Goal: Task Accomplishment & Management: Complete application form

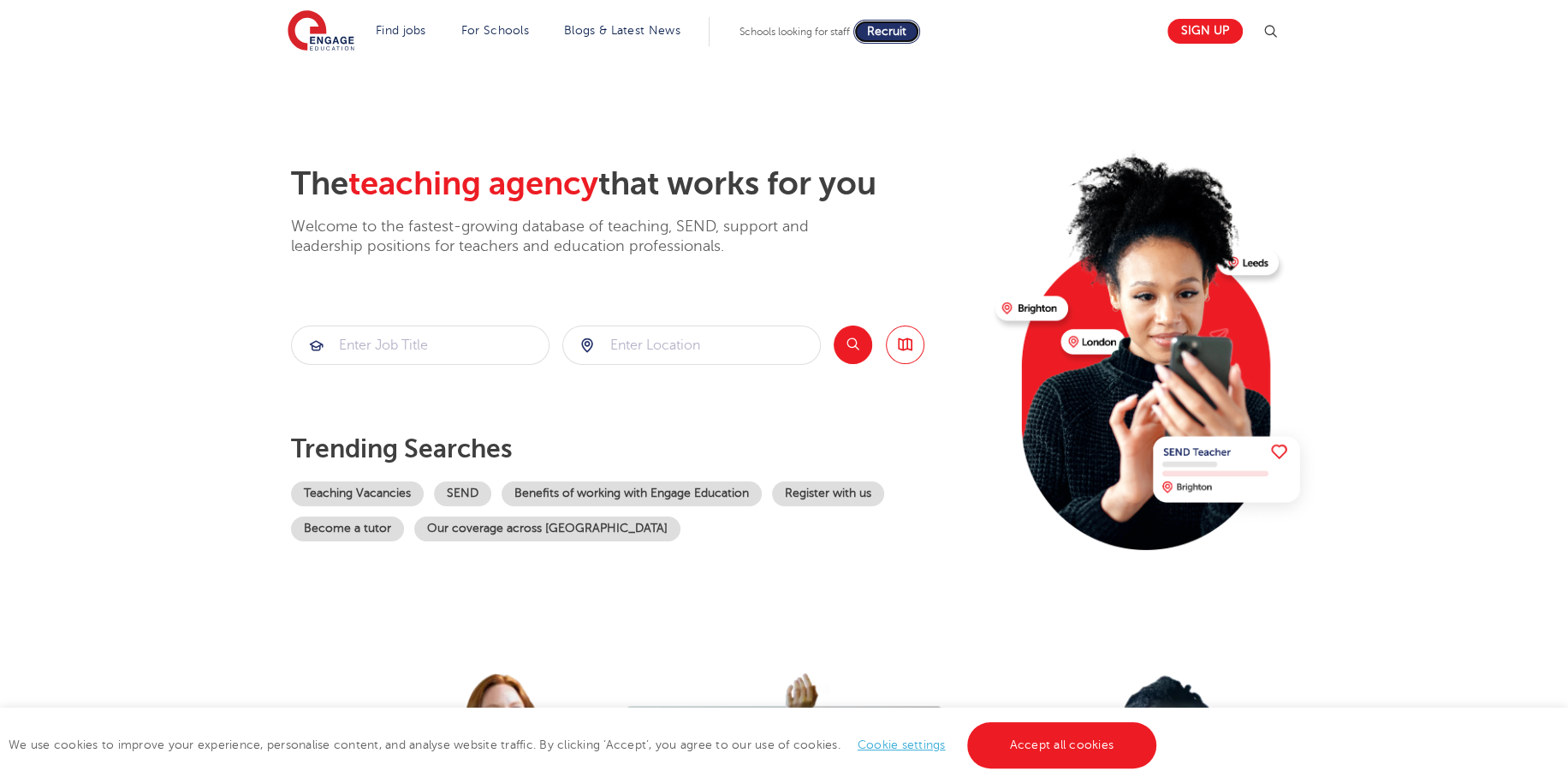
click at [890, 27] on span "Recruit" at bounding box center [886, 31] width 39 height 13
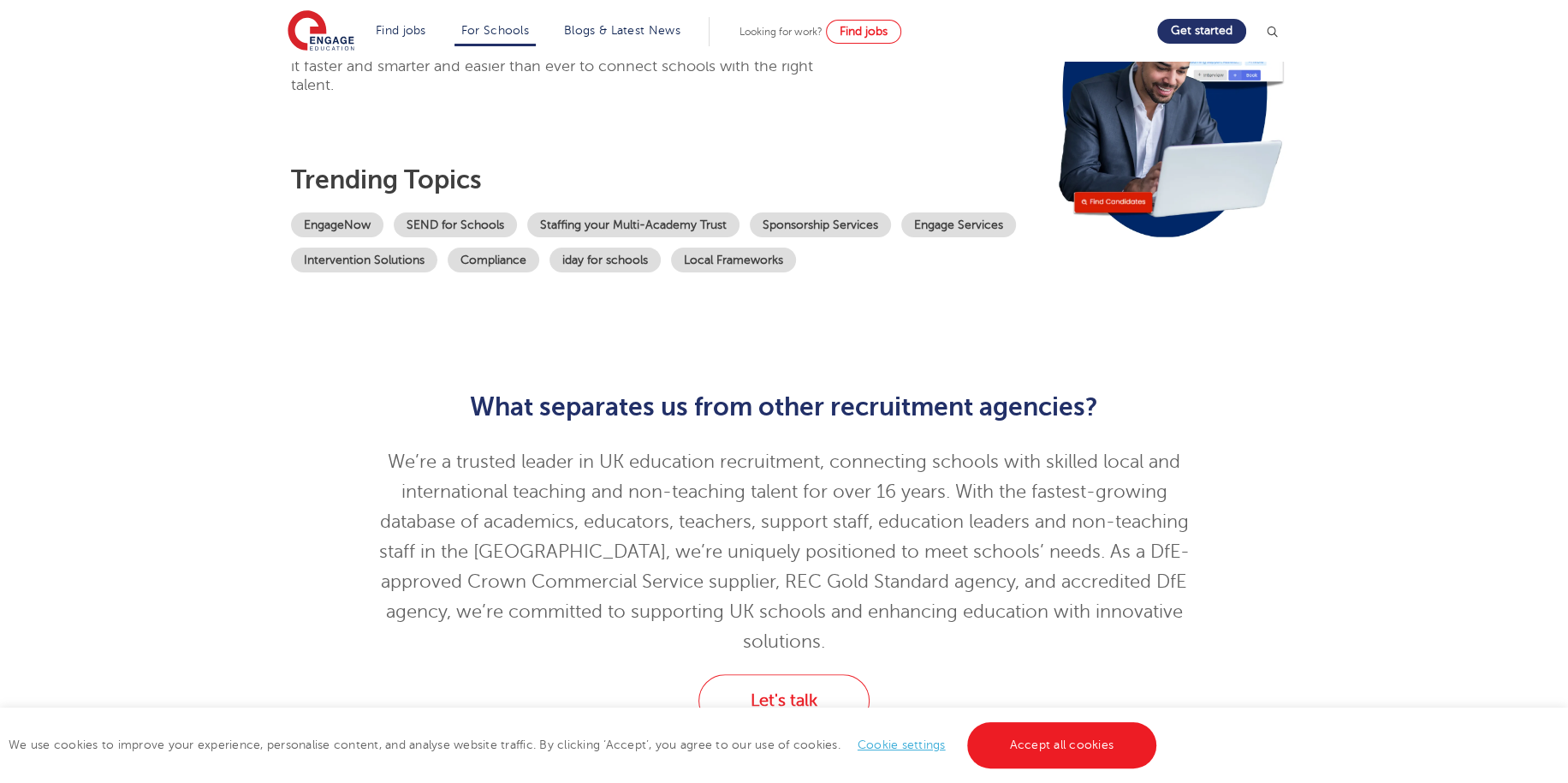
scroll to position [257, 0]
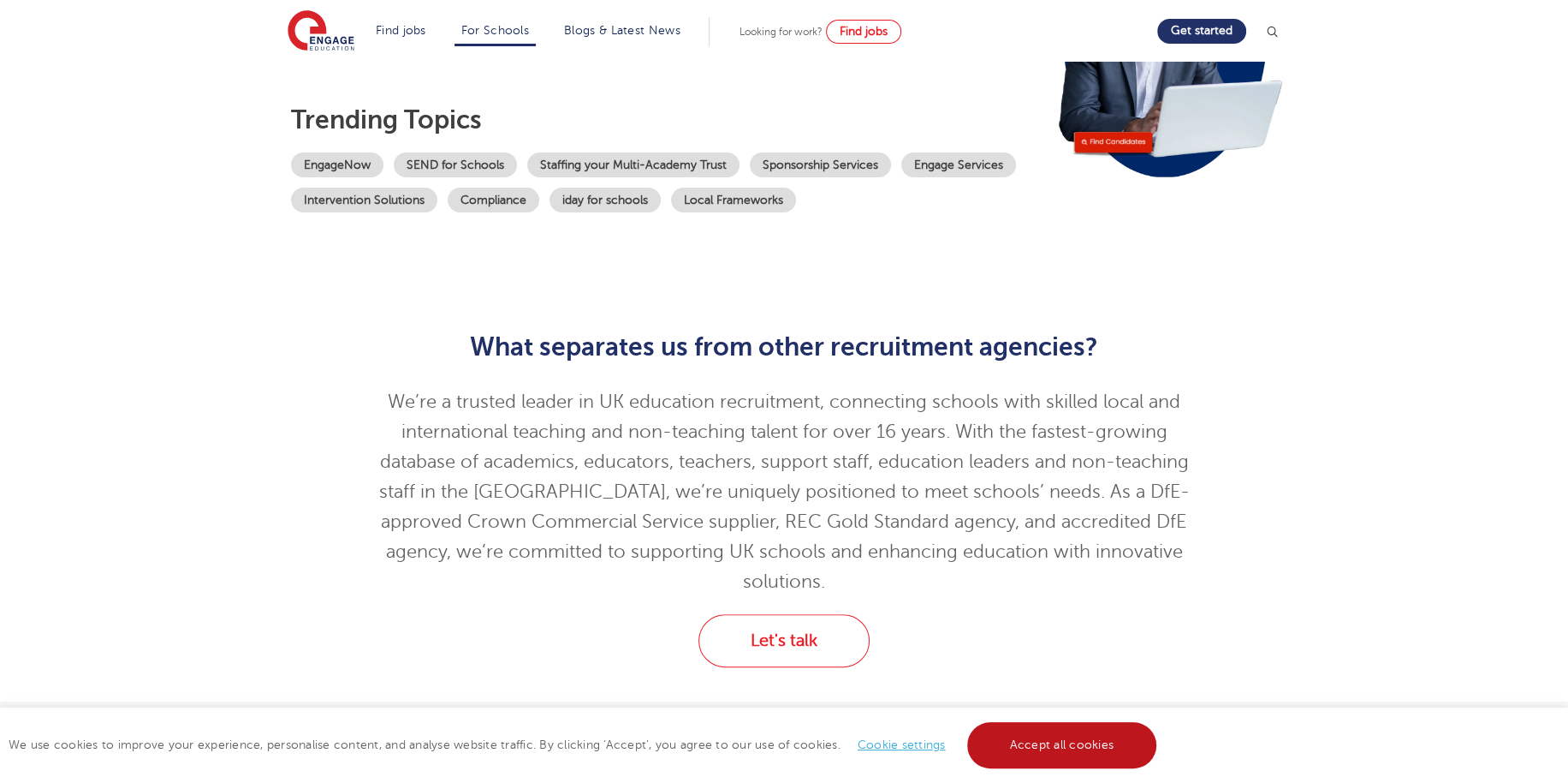
click at [1029, 748] on link "Accept all cookies" at bounding box center [1063, 745] width 190 height 46
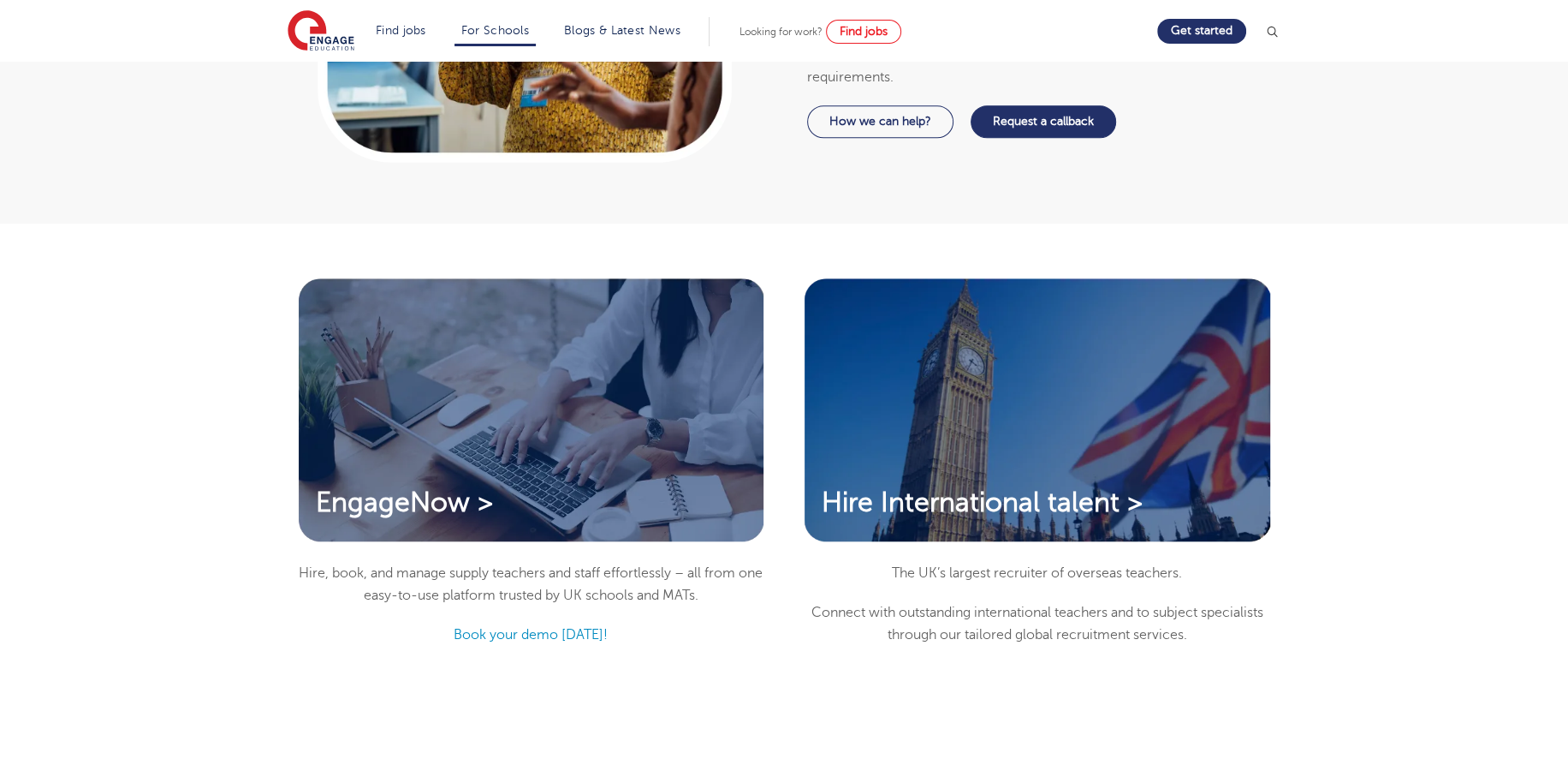
scroll to position [1370, 0]
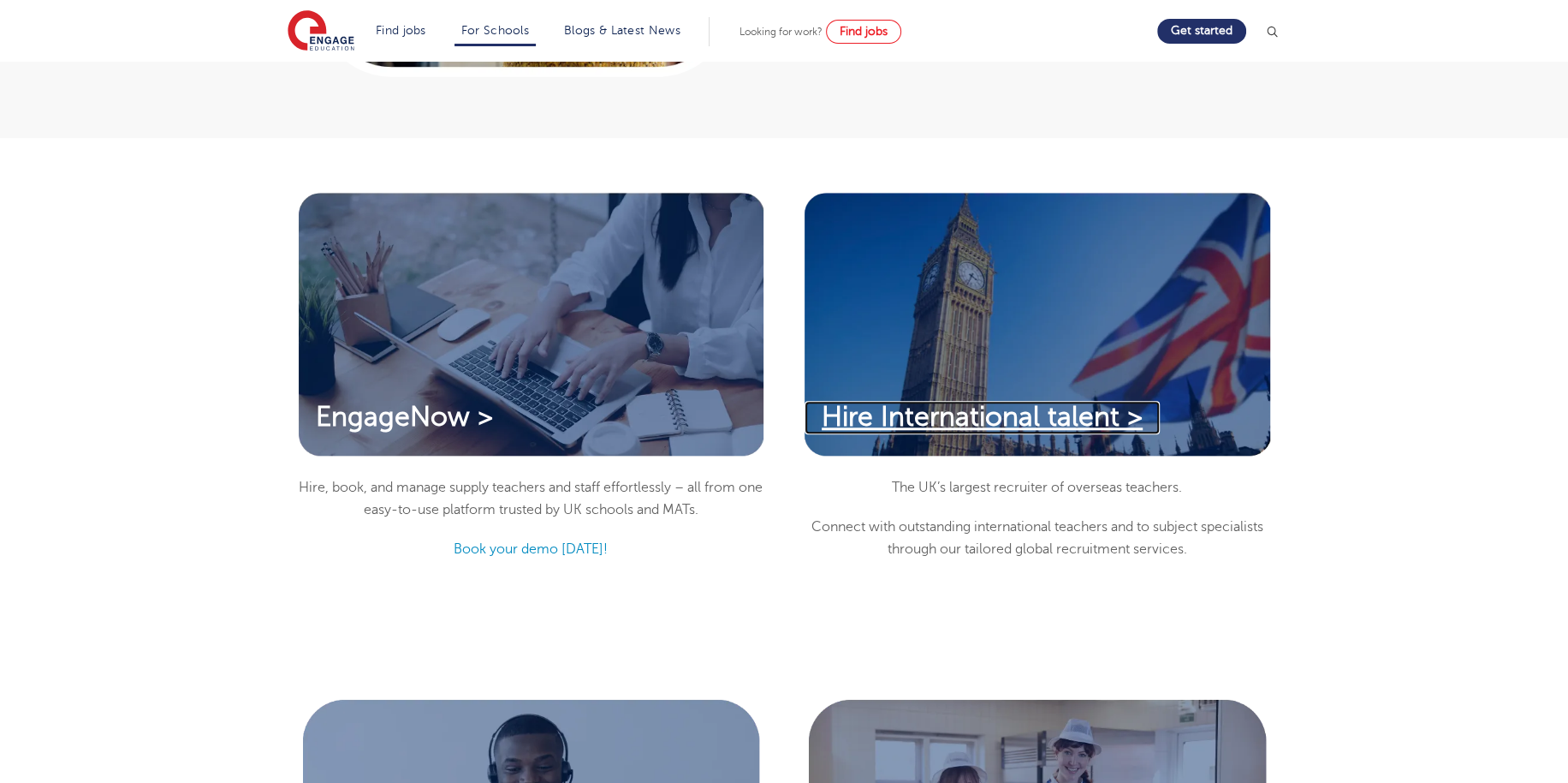
click at [1063, 402] on span "Hire International talent >" at bounding box center [982, 417] width 321 height 30
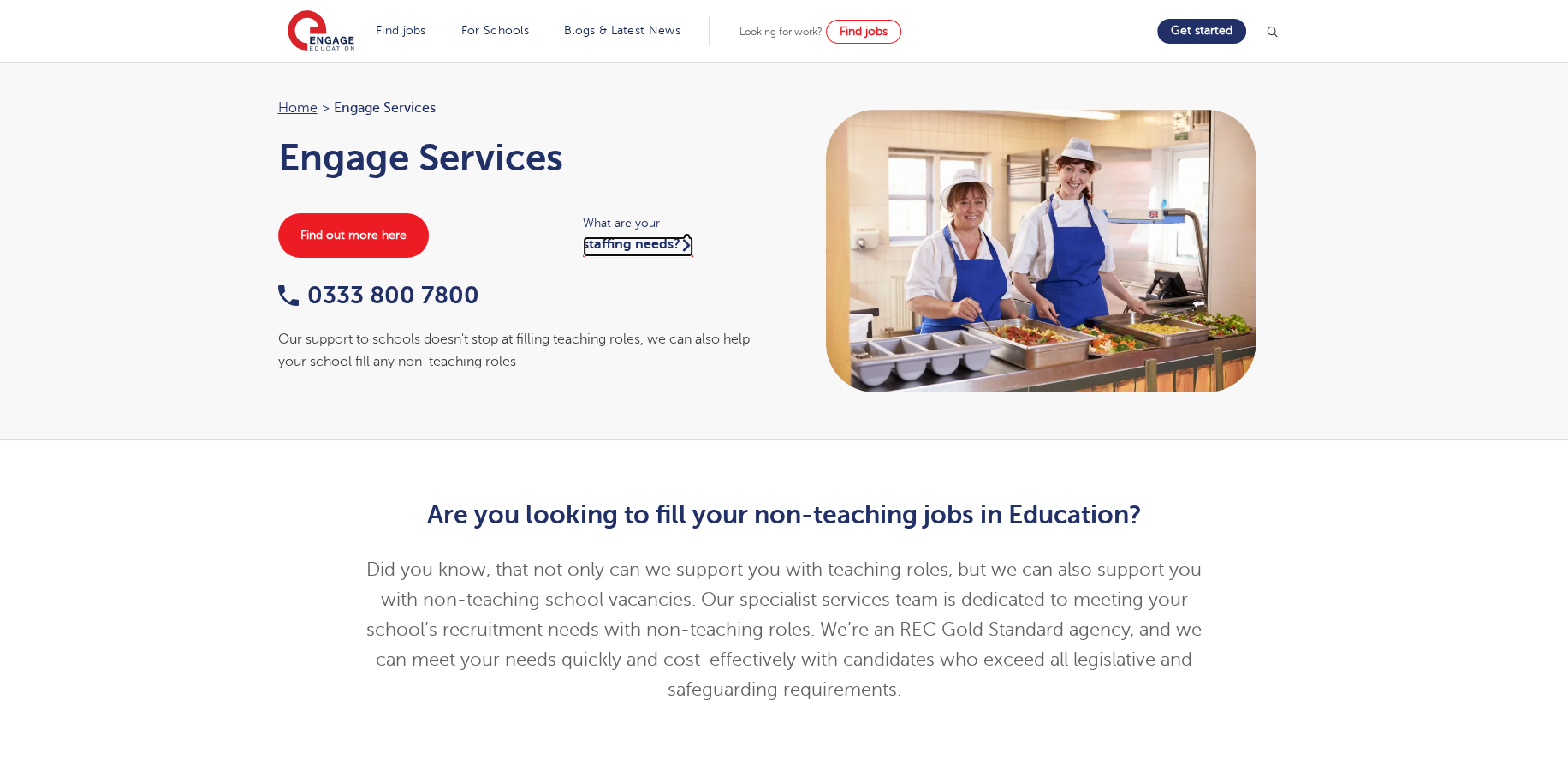
click at [671, 247] on link "staffing needs?" at bounding box center [638, 246] width 111 height 20
click at [665, 242] on link "staffing needs?" at bounding box center [638, 246] width 111 height 20
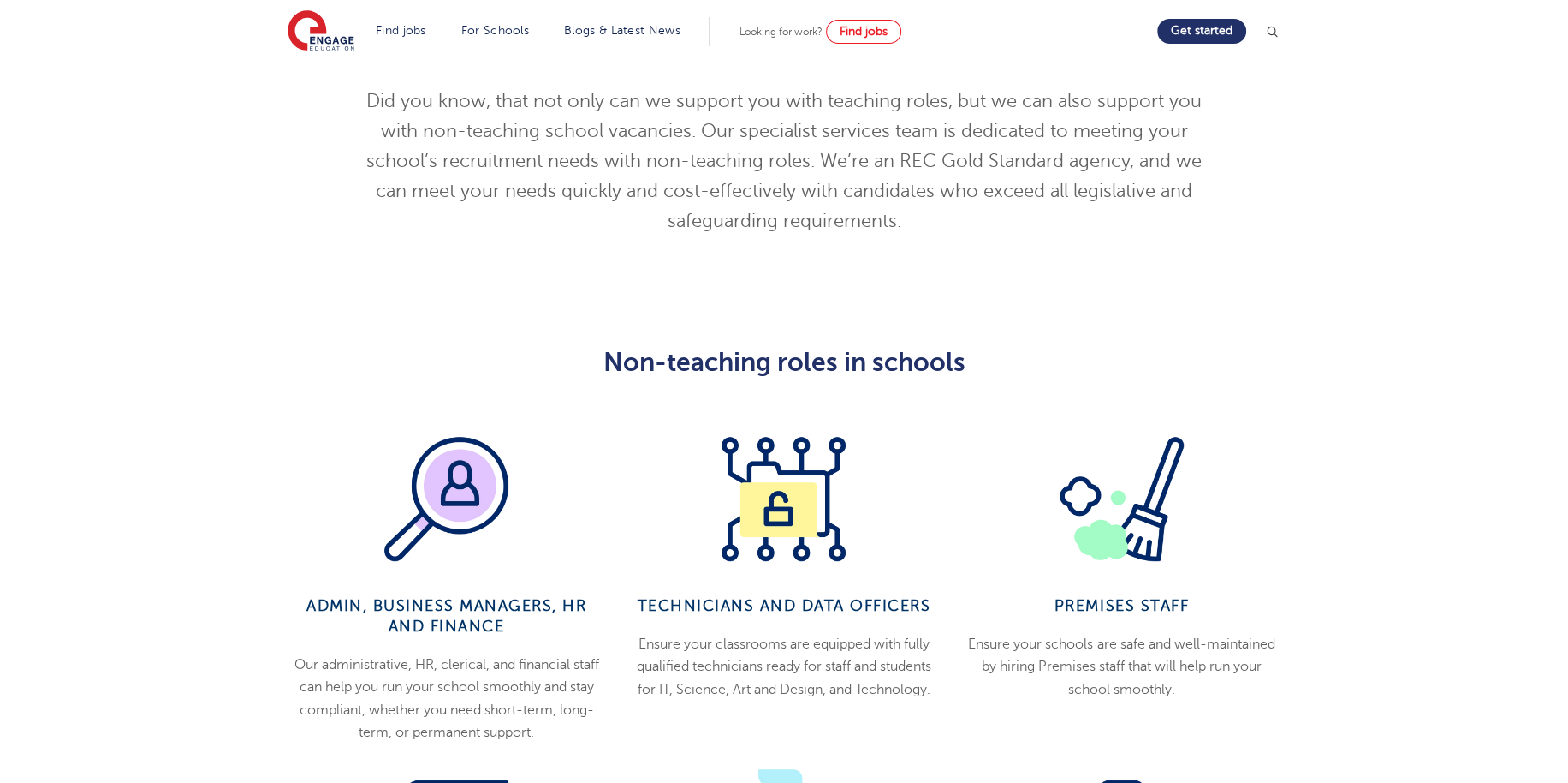
scroll to position [86, 0]
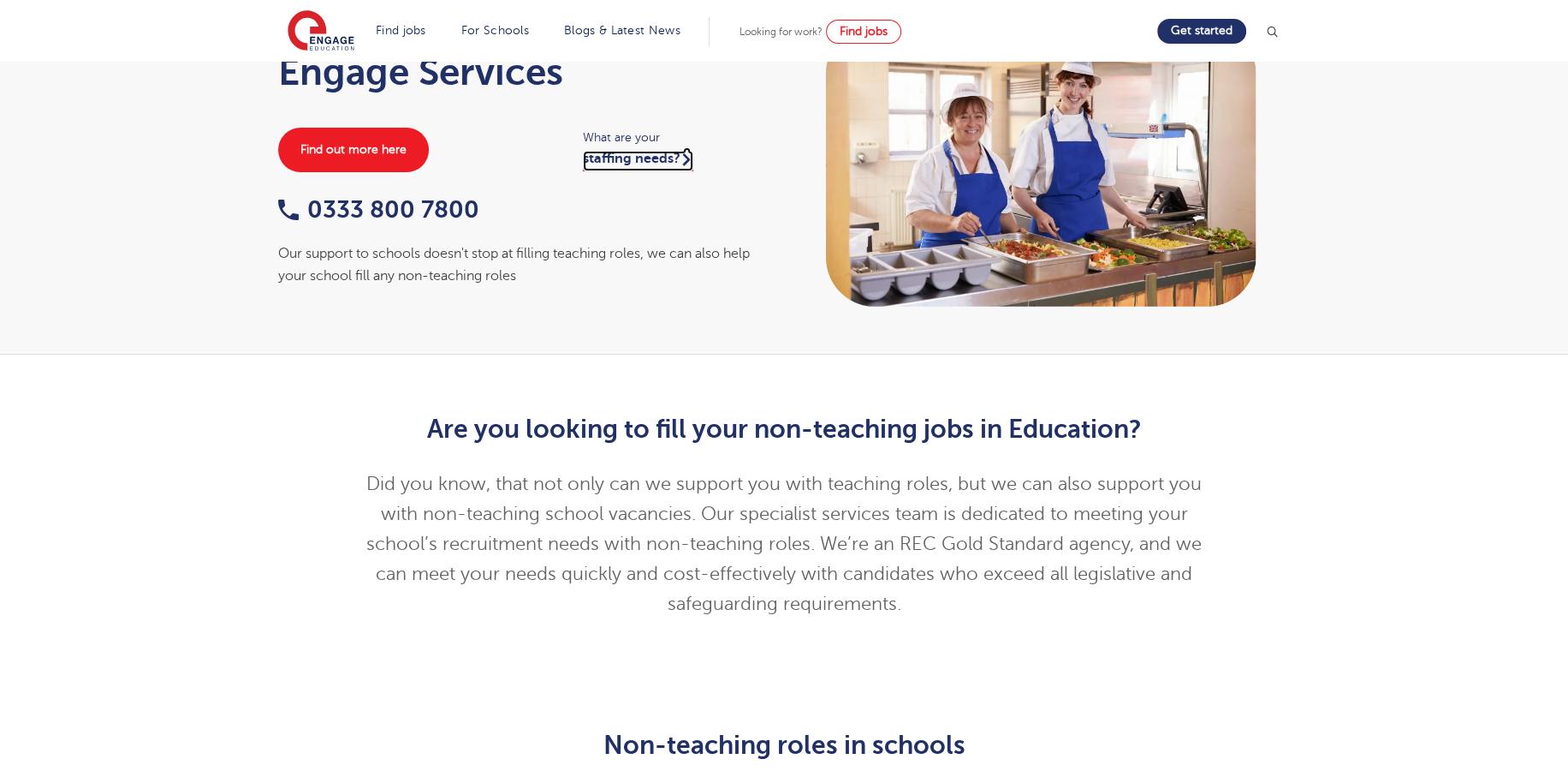
click at [658, 164] on link "staffing needs?" at bounding box center [638, 161] width 111 height 20
